Goal: Task Accomplishment & Management: Use online tool/utility

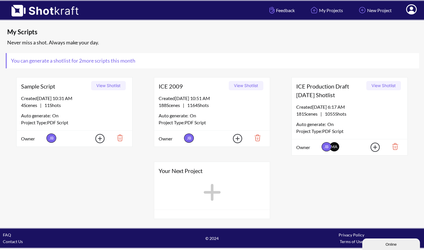
click at [380, 86] on button "View Shotlist" at bounding box center [383, 85] width 35 height 9
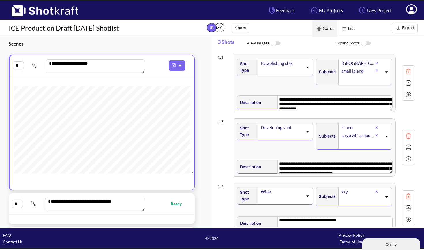
click at [350, 28] on span "List" at bounding box center [348, 28] width 20 height 16
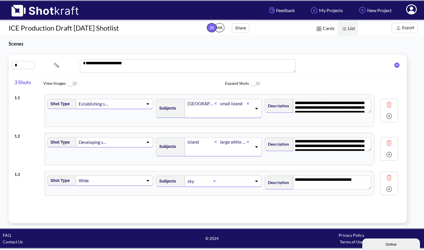
click at [347, 28] on img at bounding box center [344, 29] width 8 height 8
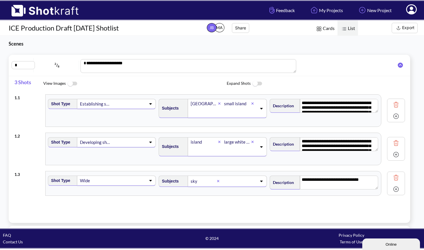
scroll to position [8, 0]
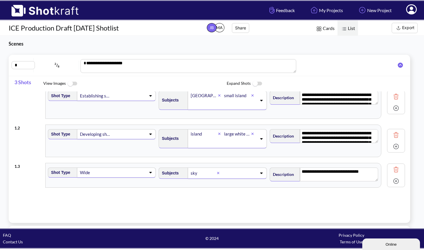
drag, startPoint x: 406, startPoint y: 194, endPoint x: 405, endPoint y: 182, distance: 12.5
click at [405, 182] on div "**********" at bounding box center [212, 152] width 396 height 122
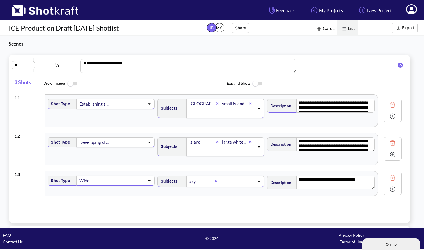
click at [398, 65] on icon at bounding box center [400, 65] width 5 height 5
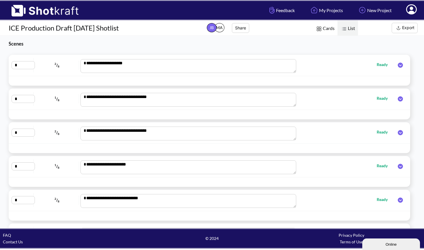
click at [398, 64] on icon at bounding box center [400, 65] width 5 height 5
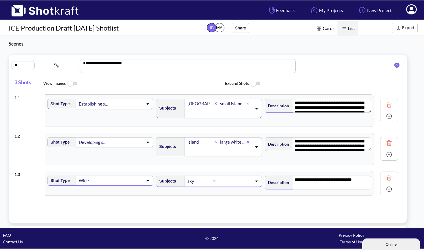
click at [322, 28] on span "Cards" at bounding box center [324, 28] width 25 height 16
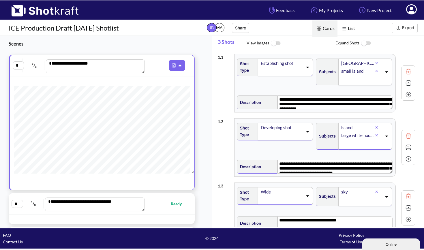
click at [368, 44] on img at bounding box center [365, 43] width 13 height 12
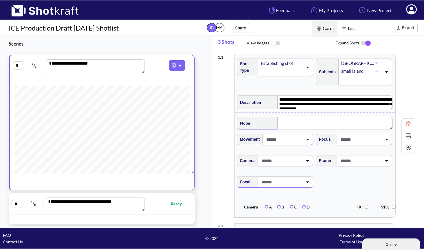
click at [364, 42] on img at bounding box center [365, 43] width 13 height 12
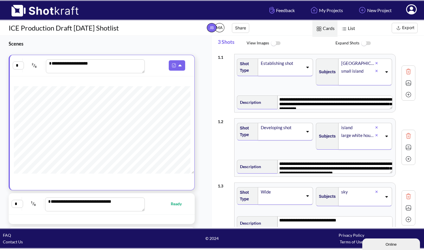
click at [344, 27] on img at bounding box center [344, 29] width 8 height 8
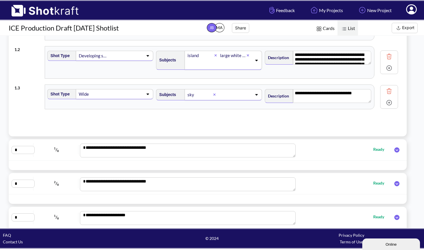
click at [344, 28] on img at bounding box center [344, 29] width 8 height 8
click at [325, 27] on span "Cards" at bounding box center [324, 28] width 25 height 16
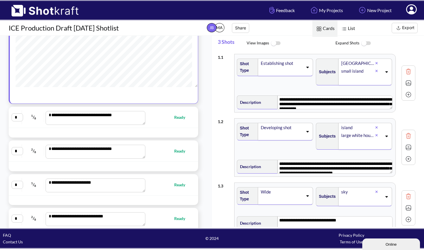
click at [174, 119] on span "Ready" at bounding box center [182, 117] width 17 height 7
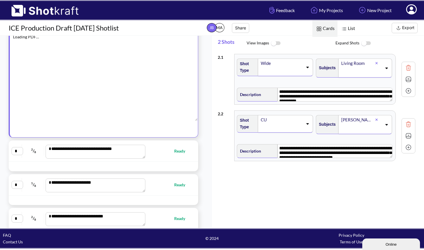
type textarea "**********"
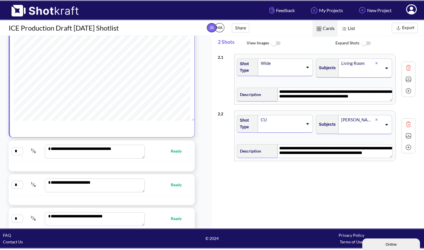
click at [343, 28] on img at bounding box center [344, 29] width 8 height 8
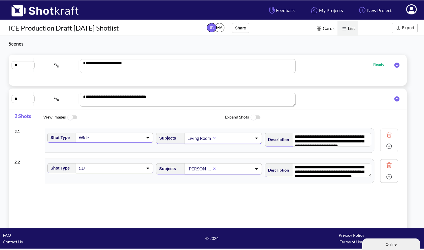
click at [397, 64] on icon at bounding box center [396, 65] width 5 height 5
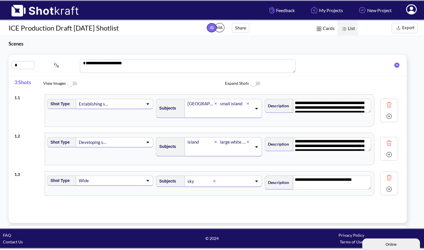
click at [397, 64] on icon at bounding box center [396, 65] width 5 height 5
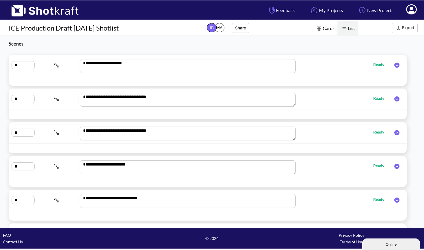
click at [397, 99] on icon at bounding box center [396, 98] width 5 height 5
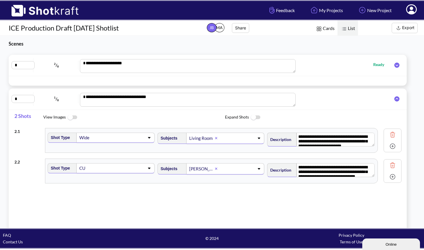
click at [389, 147] on img at bounding box center [392, 146] width 9 height 9
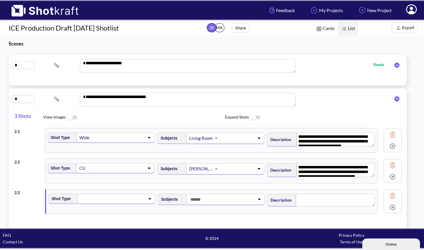
type textarea "**********"
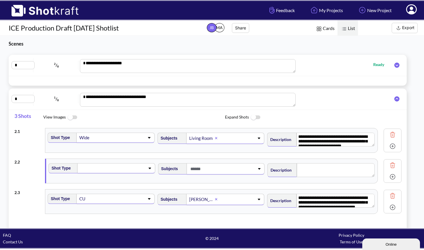
click at [389, 133] on img at bounding box center [392, 134] width 9 height 9
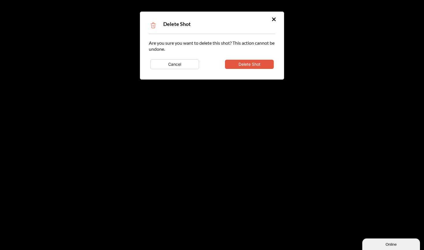
click at [243, 64] on button "Delete Shot" at bounding box center [249, 64] width 49 height 9
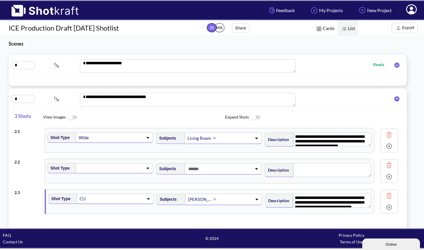
type textarea "**********"
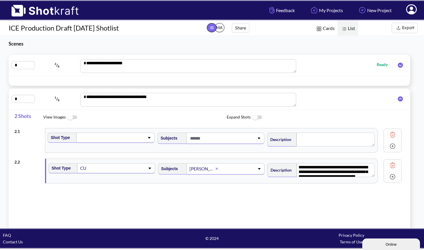
click at [397, 98] on icon at bounding box center [400, 98] width 11 height 5
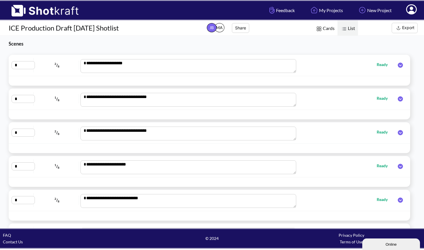
click at [398, 65] on icon at bounding box center [400, 65] width 5 height 5
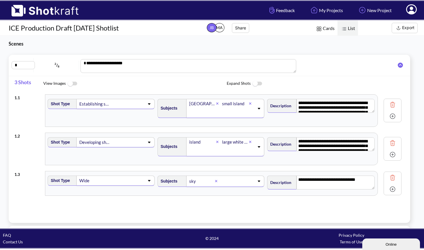
click at [397, 65] on icon at bounding box center [400, 65] width 11 height 5
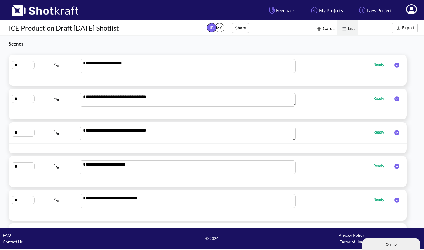
click at [346, 28] on img at bounding box center [344, 29] width 8 height 8
click at [321, 27] on img at bounding box center [319, 29] width 8 height 8
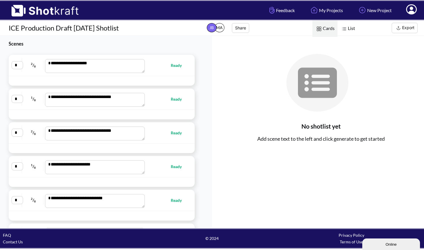
click at [348, 27] on span "List" at bounding box center [348, 28] width 20 height 16
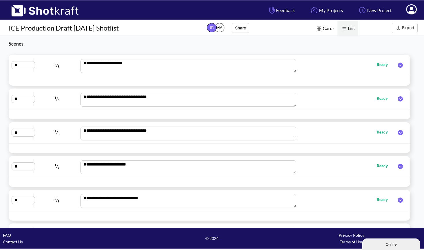
click at [398, 65] on icon at bounding box center [400, 65] width 5 height 5
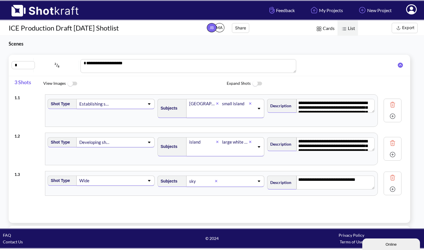
click at [398, 65] on icon at bounding box center [400, 65] width 5 height 5
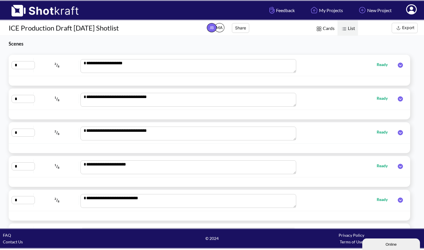
click at [398, 65] on icon at bounding box center [400, 65] width 5 height 5
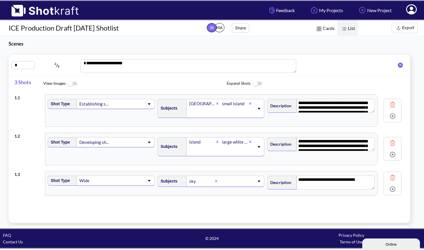
click at [259, 83] on img at bounding box center [257, 84] width 13 height 12
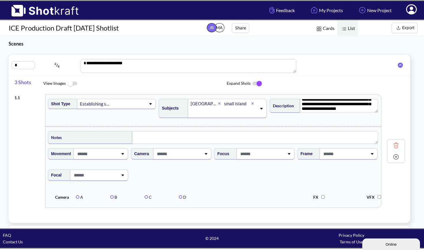
scroll to position [16, 0]
click at [252, 84] on img at bounding box center [257, 84] width 13 height 12
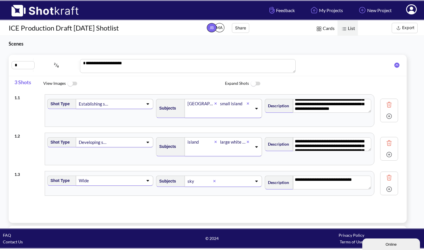
click at [406, 26] on button "Export" at bounding box center [405, 28] width 26 height 10
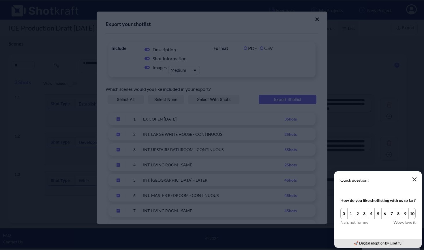
click at [415, 179] on icon "button" at bounding box center [414, 179] width 3 height 3
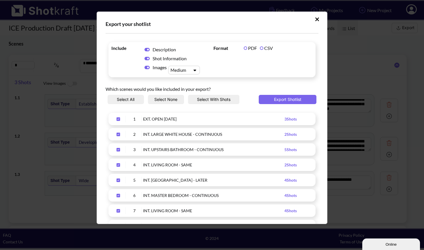
scroll to position [0, 0]
click at [199, 98] on button "Select With Shots" at bounding box center [213, 99] width 51 height 9
click at [278, 100] on button "Export Shotlist" at bounding box center [288, 99] width 58 height 9
